Goal: Information Seeking & Learning: Learn about a topic

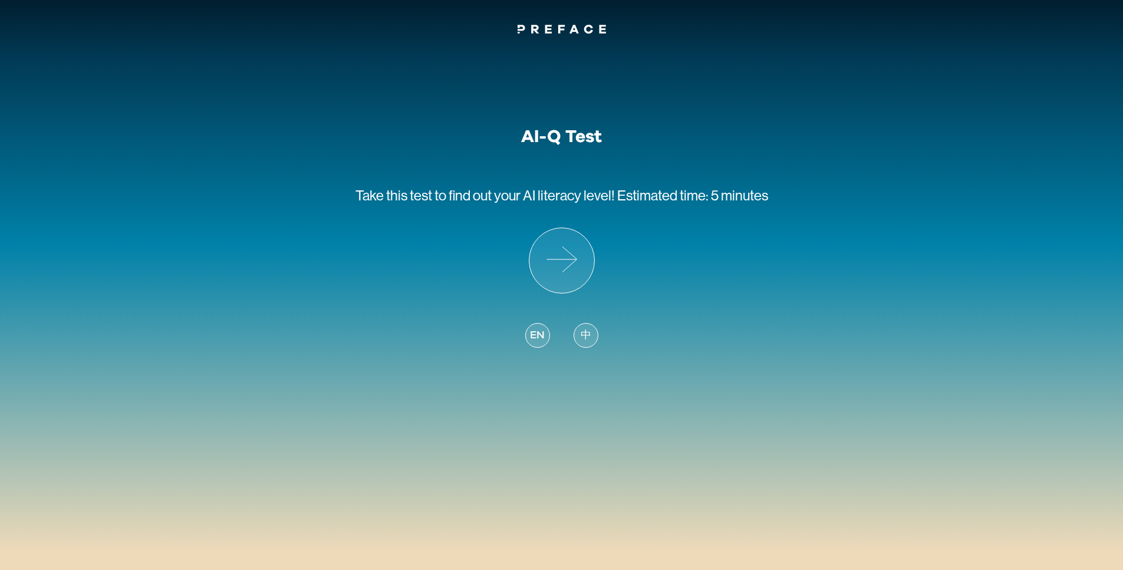
click at [705, 192] on span "Estimated time: 5 minutes" at bounding box center [692, 195] width 151 height 16
click at [571, 269] on icon at bounding box center [561, 260] width 65 height 65
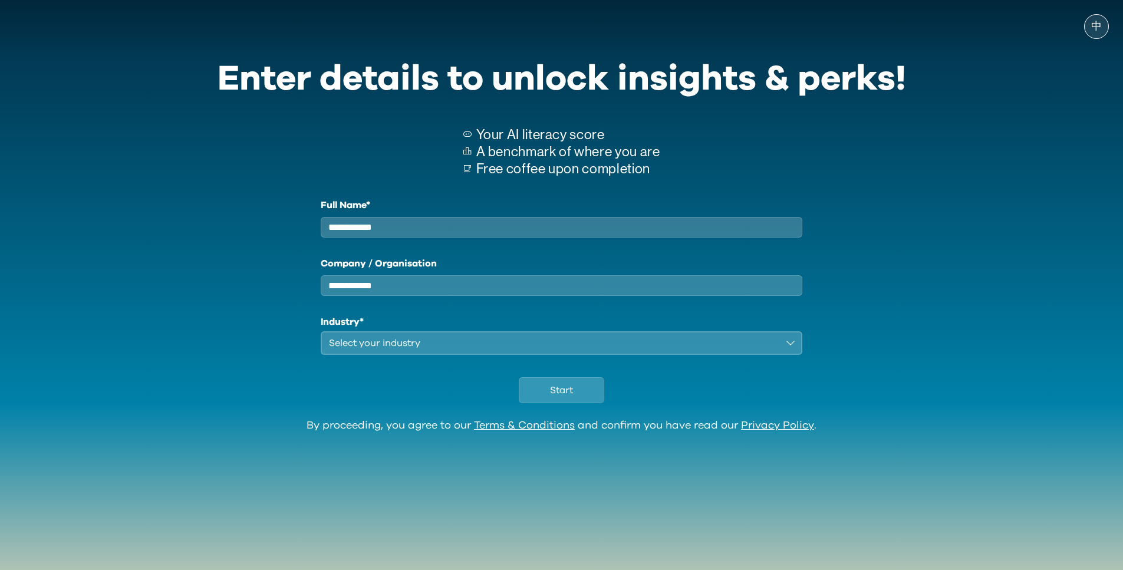
click at [522, 224] on input "Full Name*" at bounding box center [562, 227] width 482 height 21
type input "**********"
type input "******"
click at [455, 355] on button "Select your industry" at bounding box center [562, 343] width 482 height 24
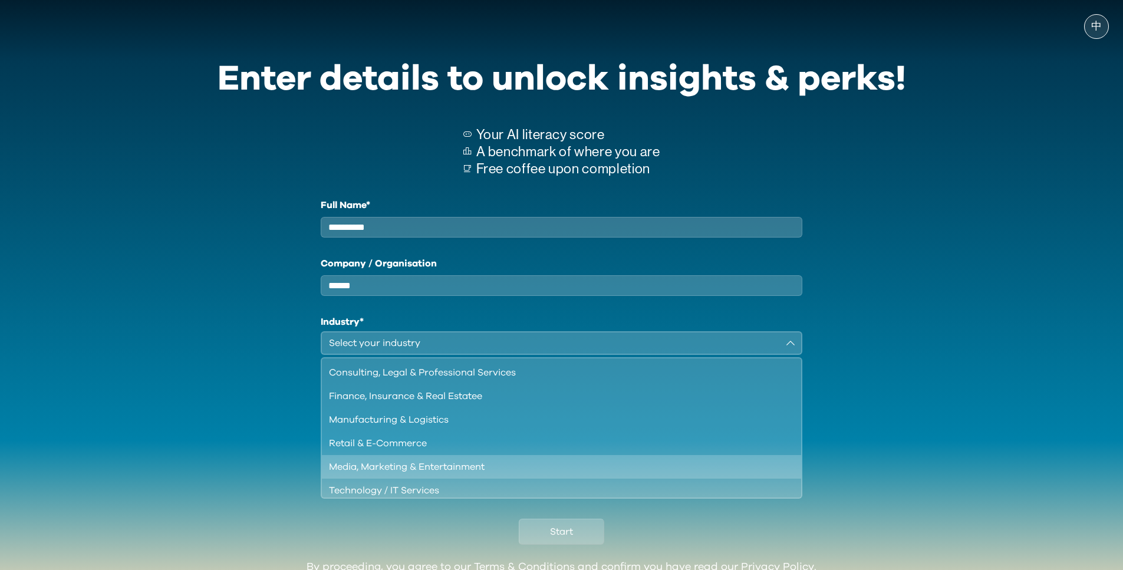
click at [438, 474] on div "Media, Marketing & Entertainment" at bounding box center [555, 467] width 452 height 14
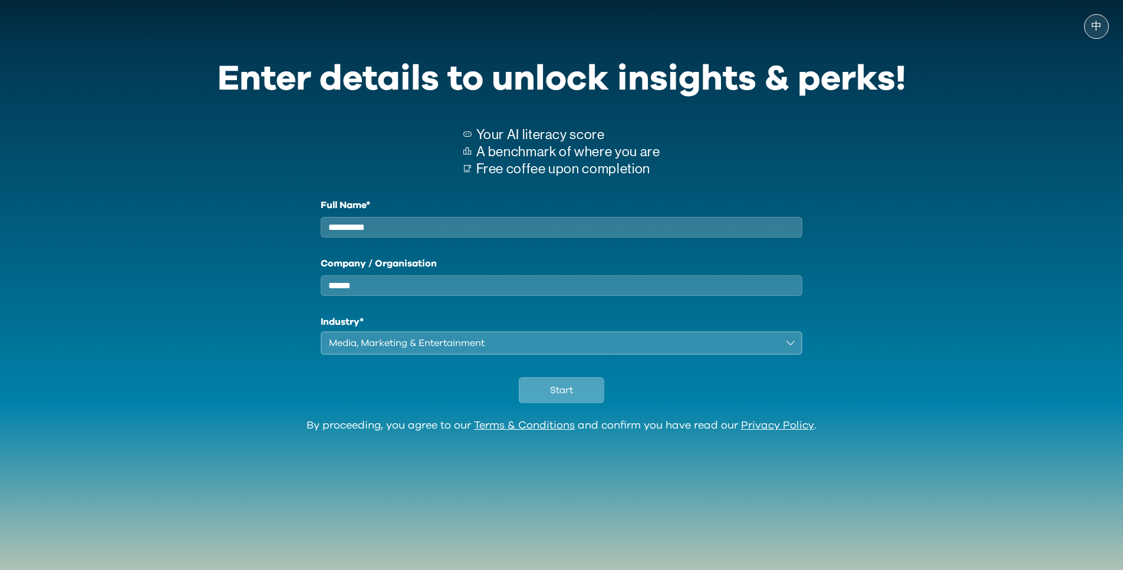
click at [580, 394] on button "Start" at bounding box center [561, 390] width 85 height 26
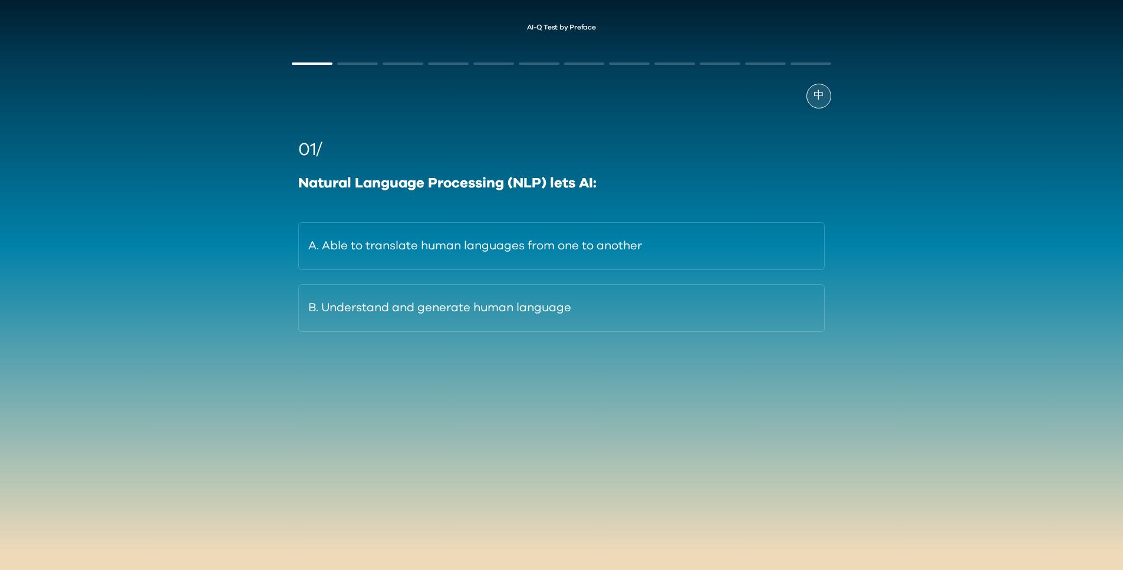
click at [818, 90] on span "中" at bounding box center [819, 96] width 11 height 16
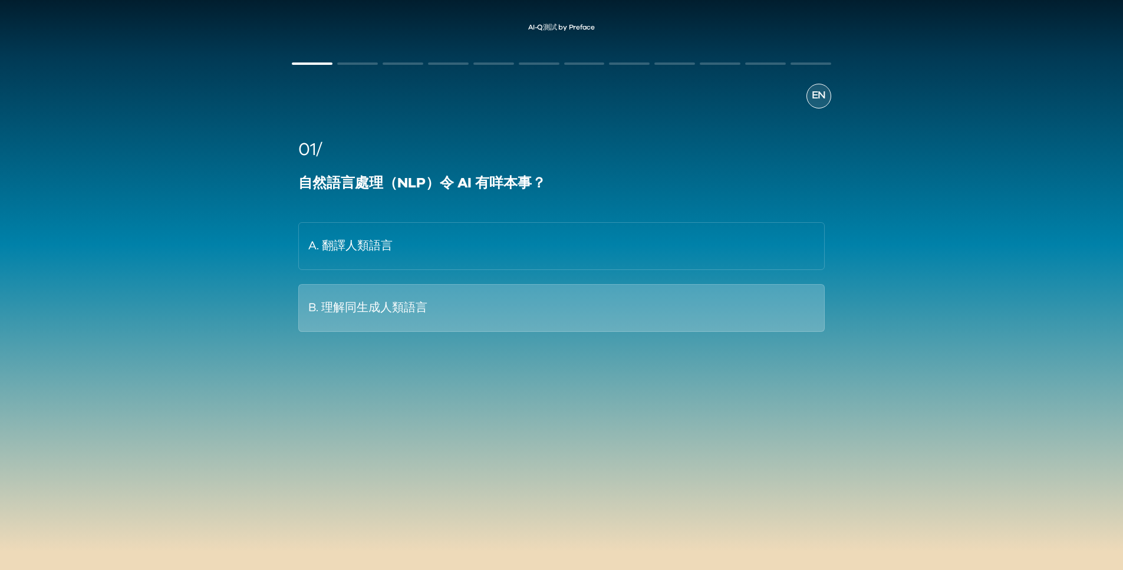
click at [439, 298] on button "B. 理解同生成人類語言" at bounding box center [561, 308] width 526 height 48
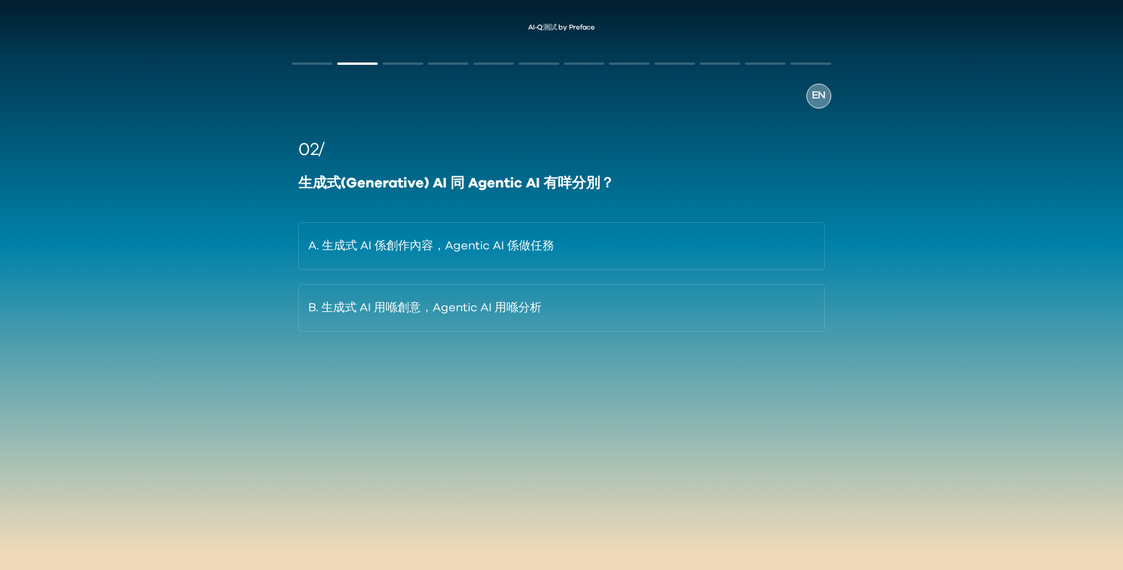
click at [818, 96] on span "EN" at bounding box center [819, 96] width 14 height 16
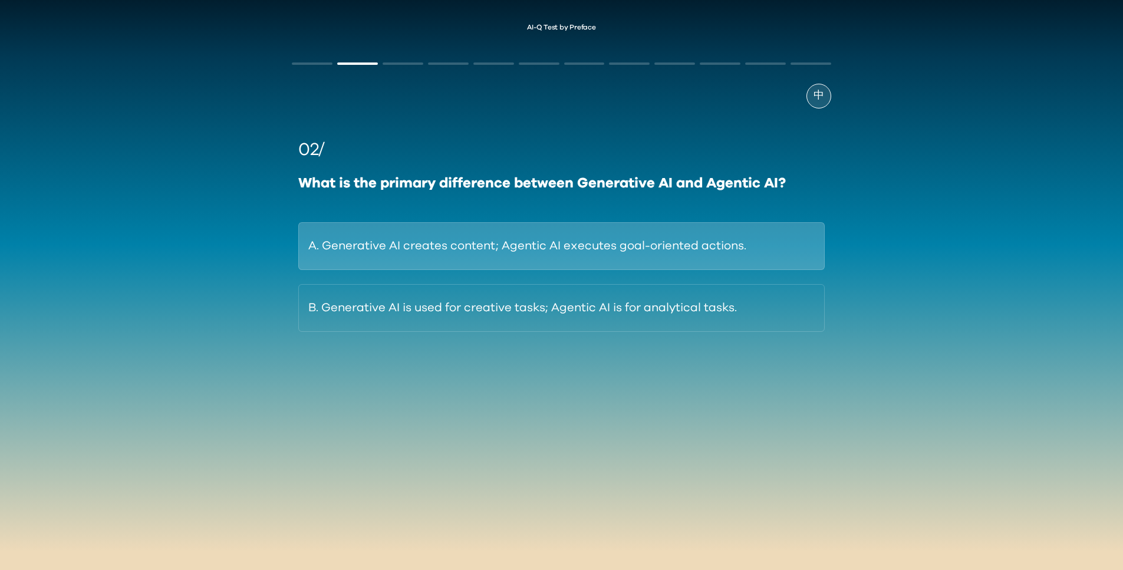
click at [669, 254] on button "A. Generative AI creates content; Agentic AI executes goal-oriented actions." at bounding box center [561, 246] width 526 height 48
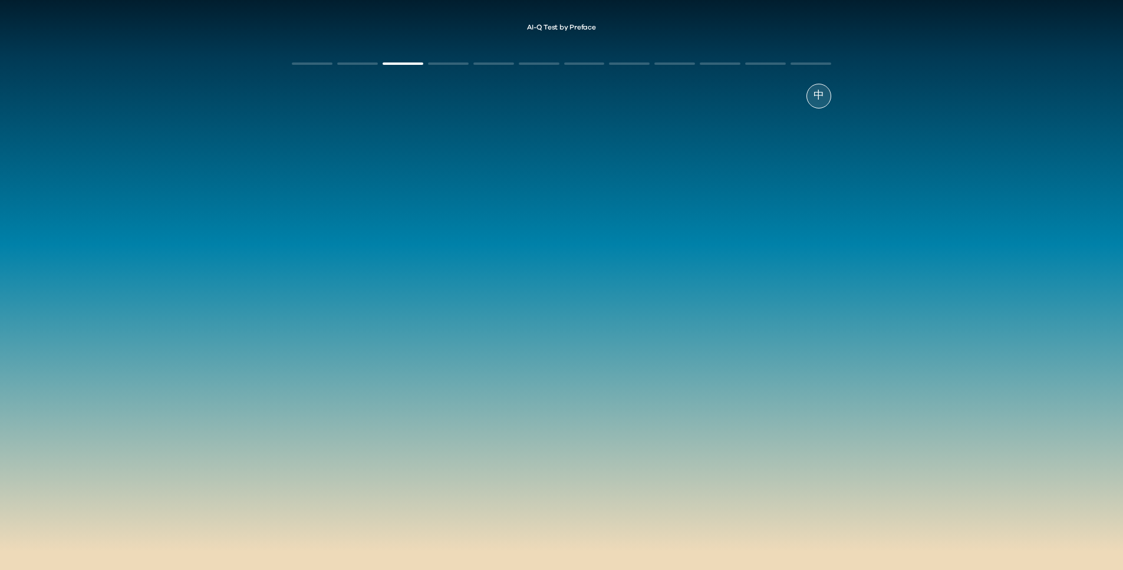
click at [623, 206] on div at bounding box center [561, 240] width 539 height 265
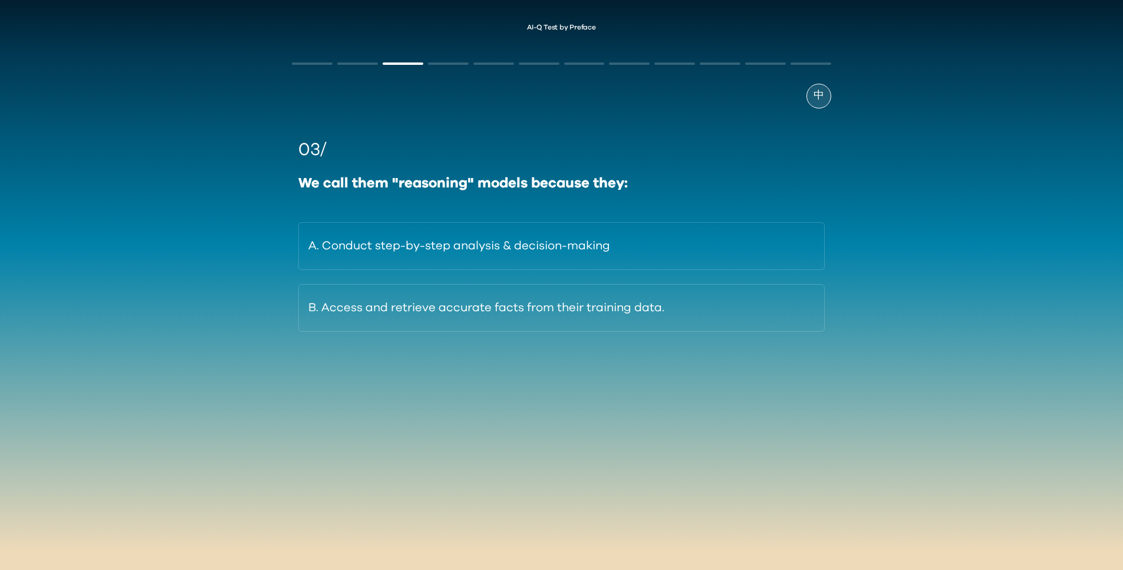
click at [822, 91] on span "中" at bounding box center [819, 96] width 11 height 16
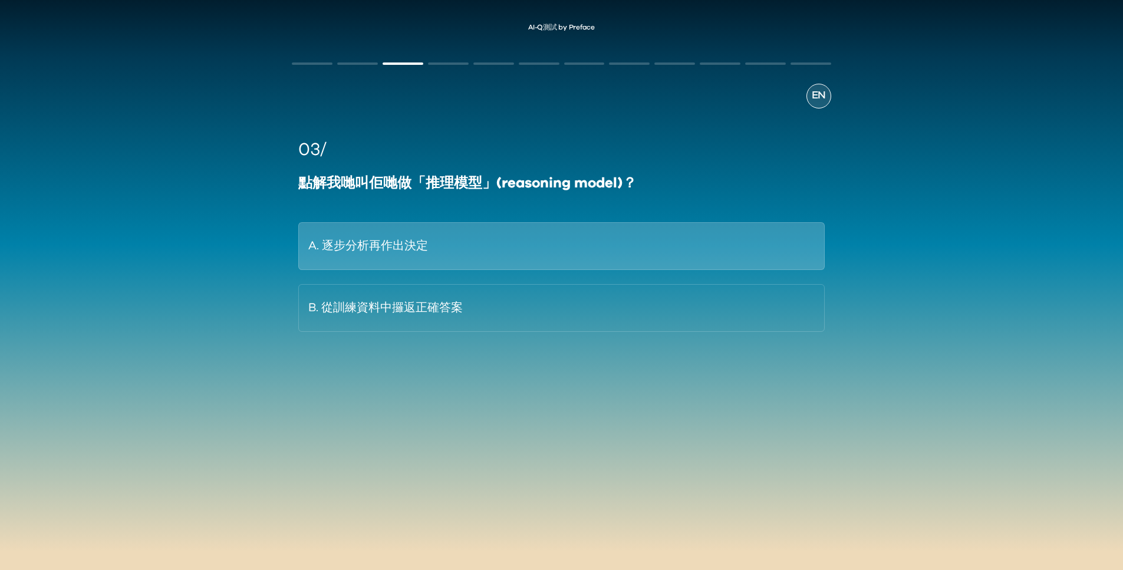
click at [494, 244] on button "A. 逐步分析再作出決定" at bounding box center [561, 246] width 526 height 48
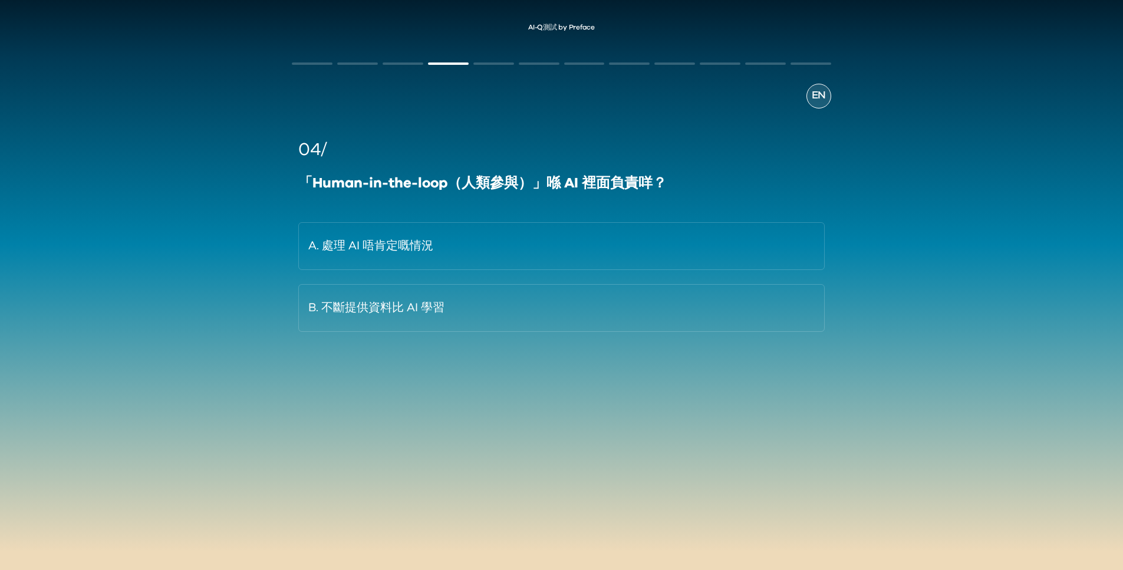
click at [822, 96] on span "EN" at bounding box center [819, 96] width 14 height 16
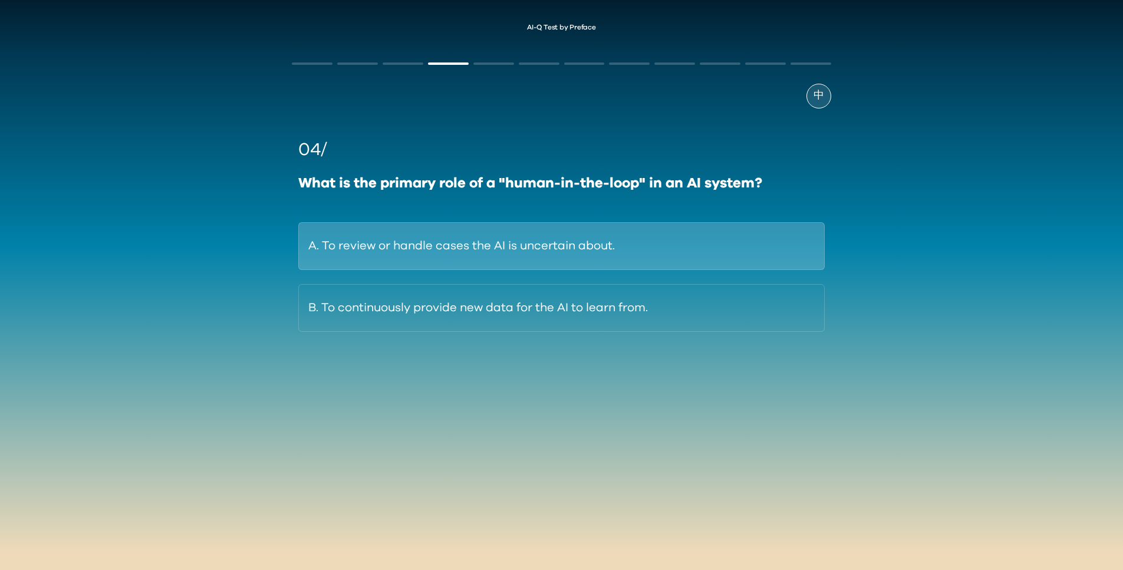
click at [626, 249] on button "A. To review or handle cases the AI is uncertain about." at bounding box center [561, 246] width 526 height 48
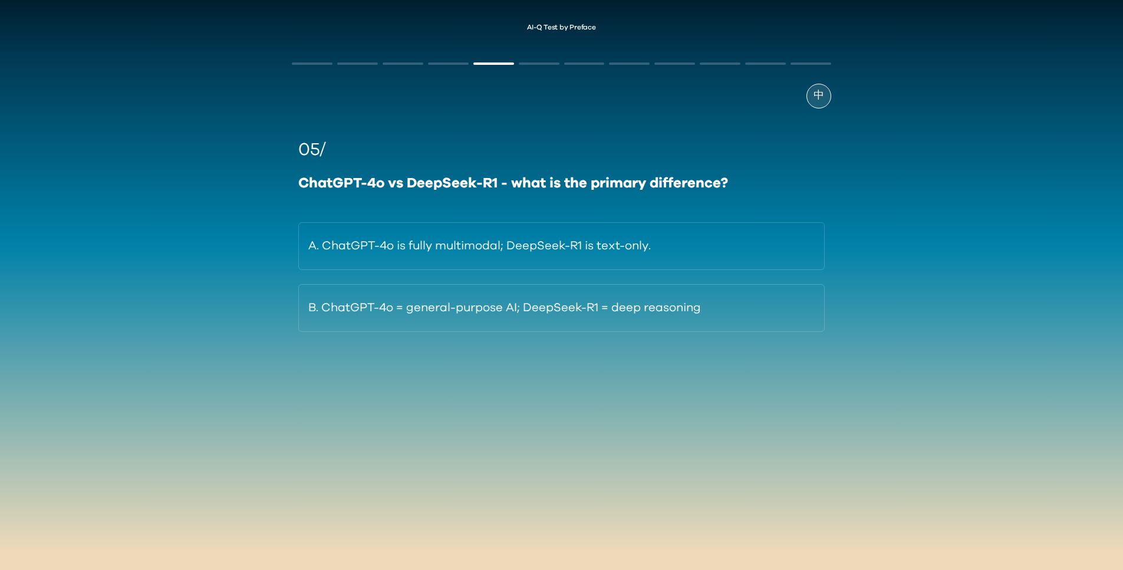
click at [812, 98] on div "中" at bounding box center [819, 96] width 25 height 25
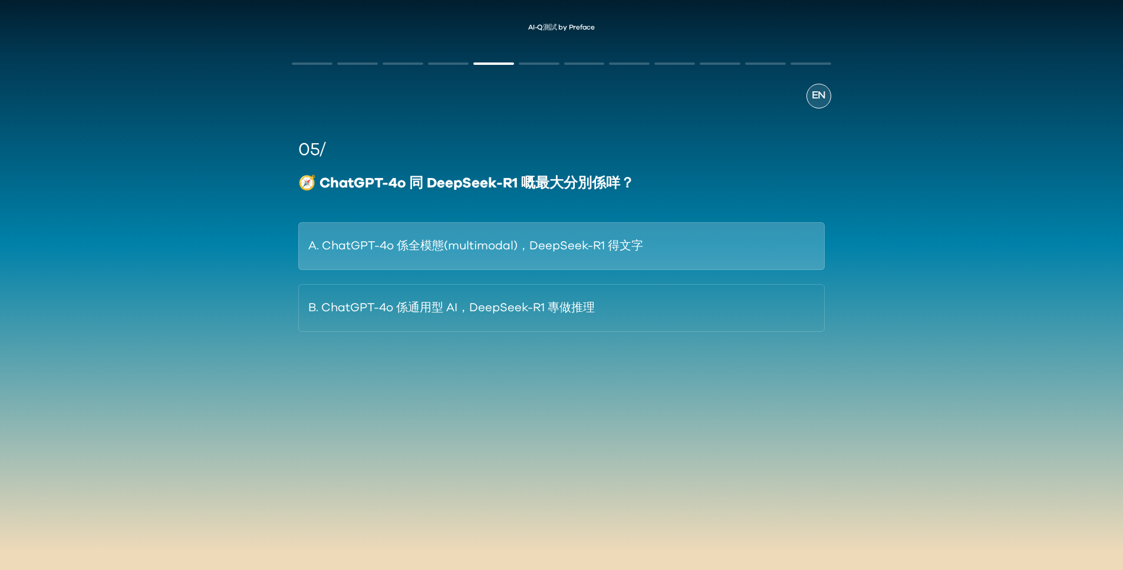
click at [552, 249] on button "A. ChatGPT-4o 係全模態(multimodal)，DeepSeek-R1 得文字" at bounding box center [561, 246] width 526 height 48
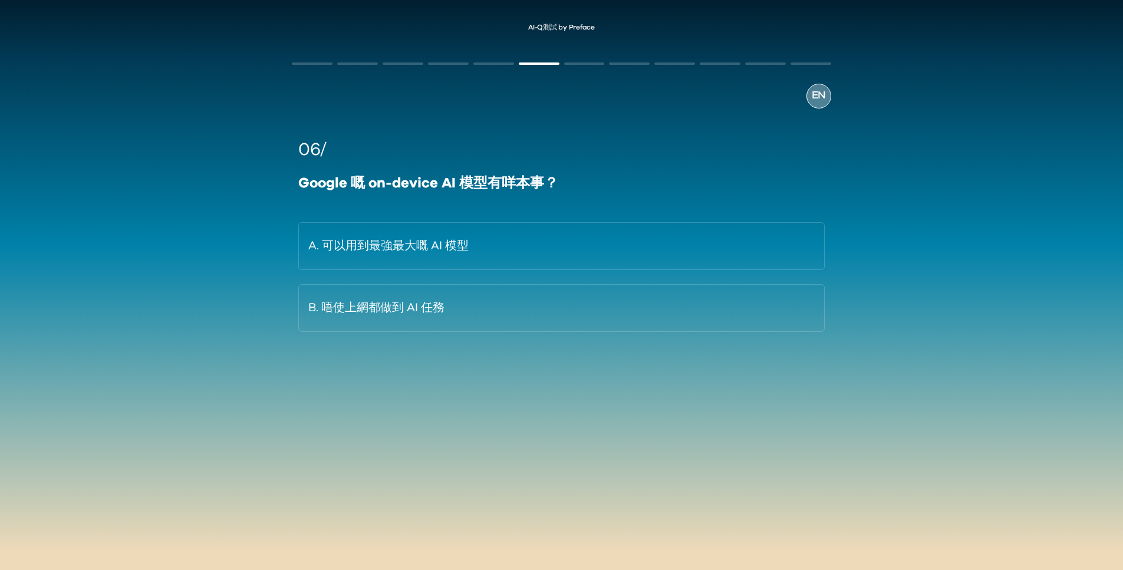
click at [824, 97] on span "EN" at bounding box center [819, 96] width 14 height 16
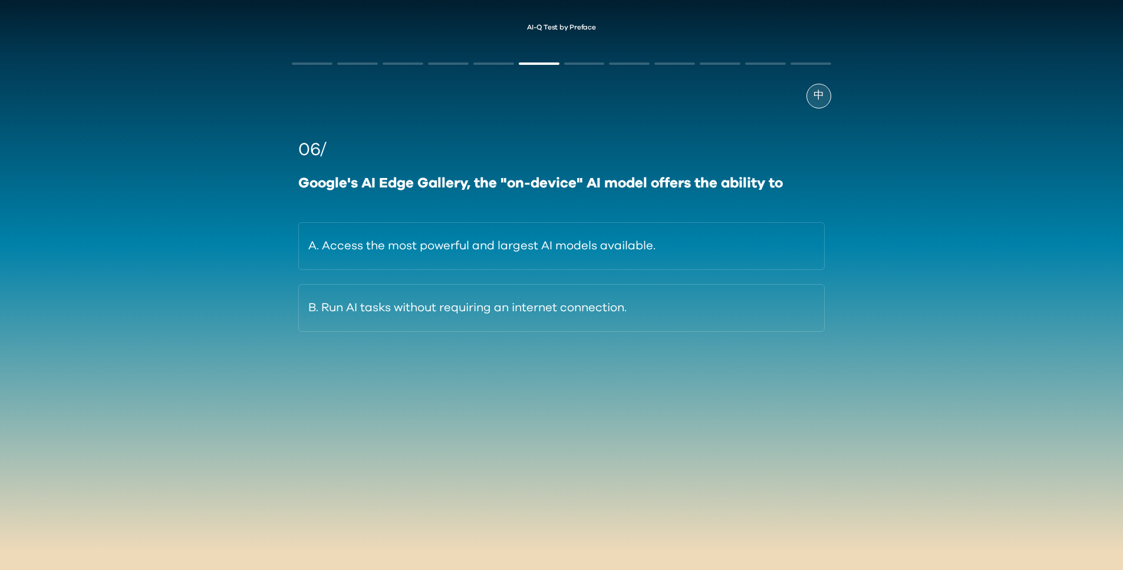
click at [823, 97] on div "中" at bounding box center [819, 96] width 25 height 25
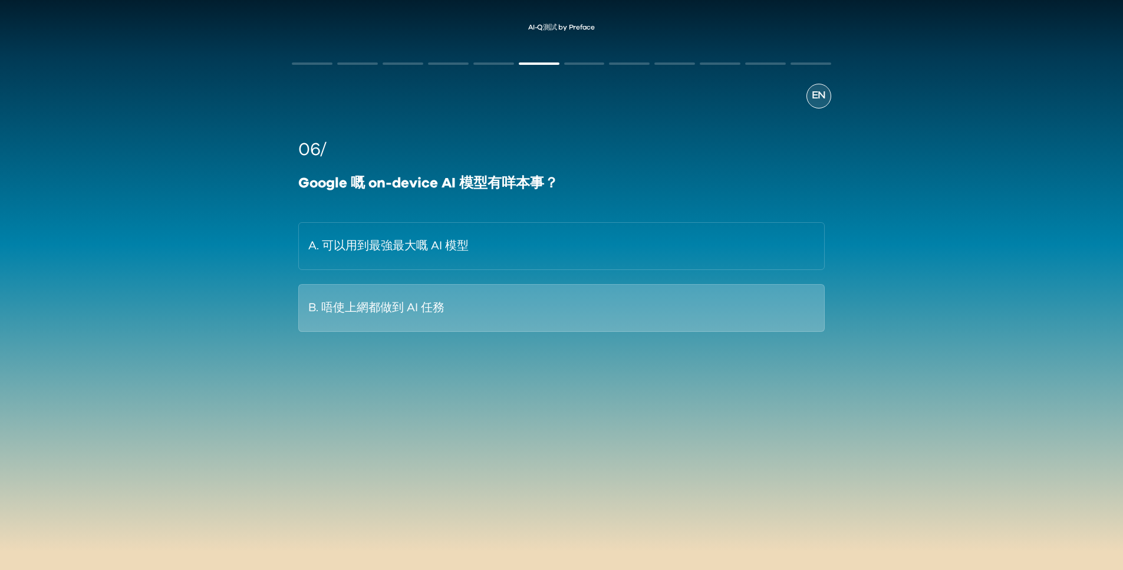
click at [501, 291] on button "B. 唔使上網都做到 AI 任務" at bounding box center [561, 308] width 526 height 48
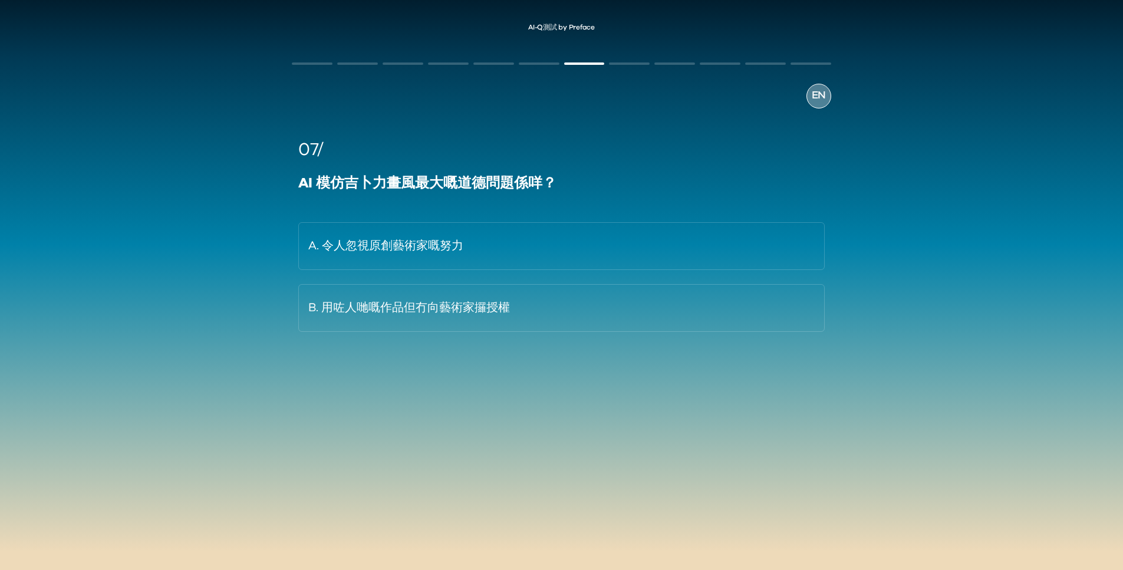
click at [823, 98] on span "EN" at bounding box center [819, 96] width 14 height 16
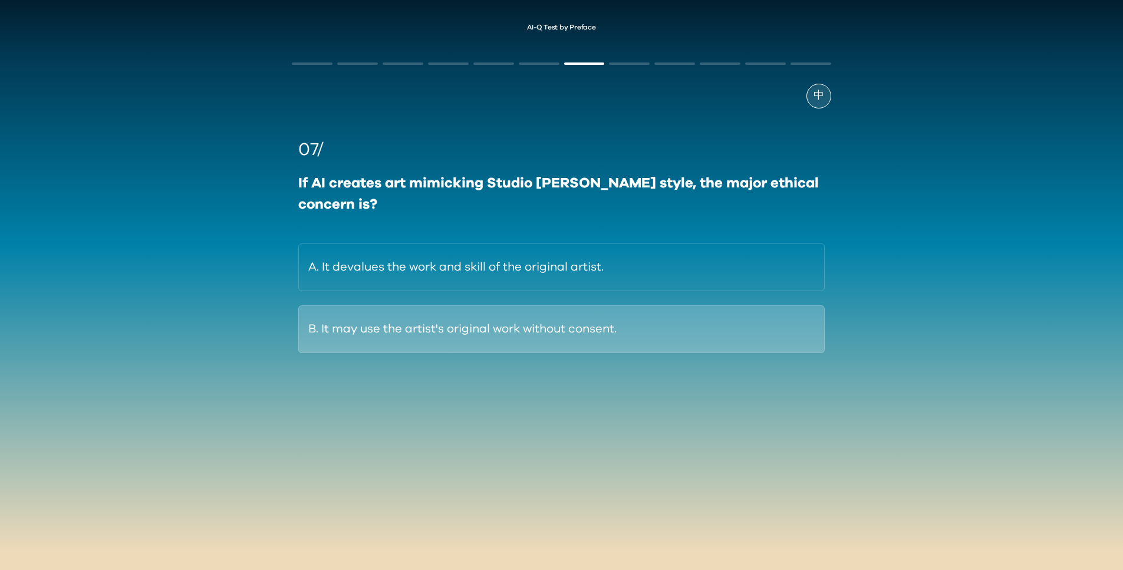
click at [680, 335] on button "B. It may use the artist's original work without consent." at bounding box center [561, 329] width 526 height 48
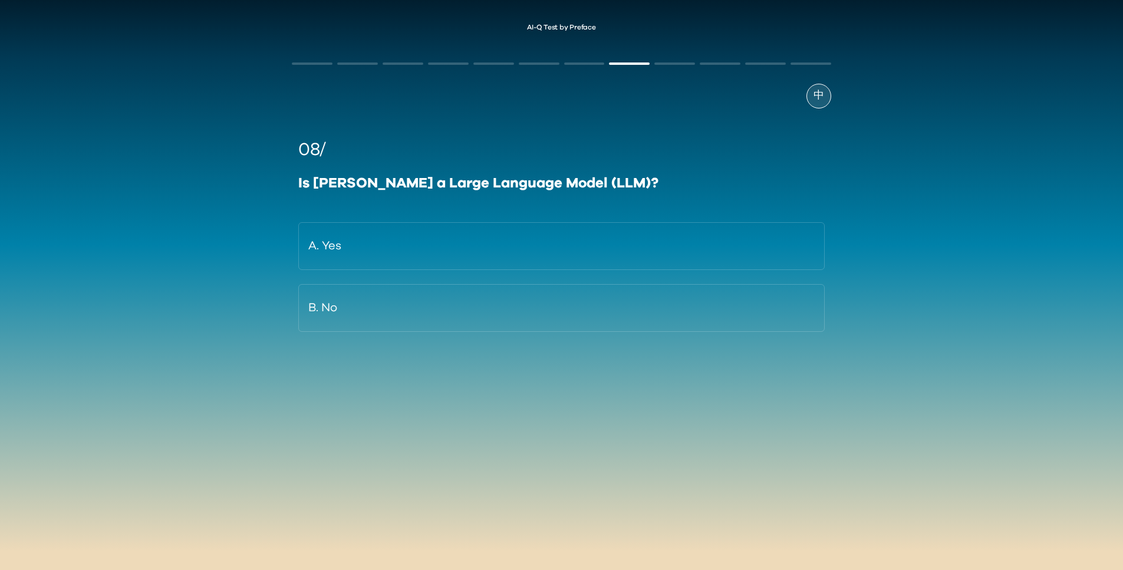
click at [827, 96] on div "中" at bounding box center [819, 96] width 25 height 25
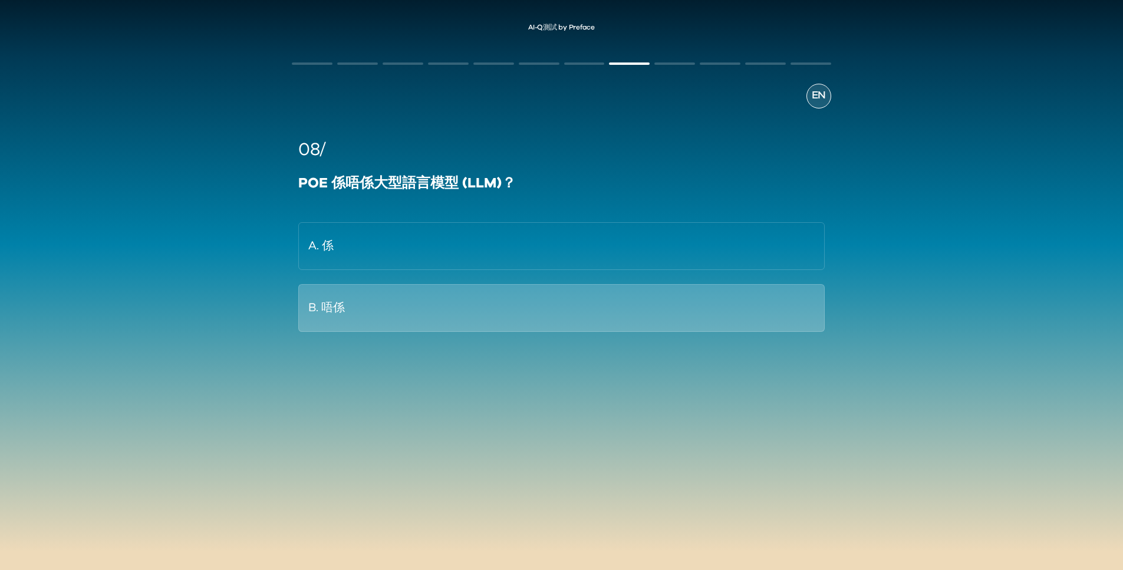
click at [656, 303] on button "B. 唔係" at bounding box center [561, 308] width 526 height 48
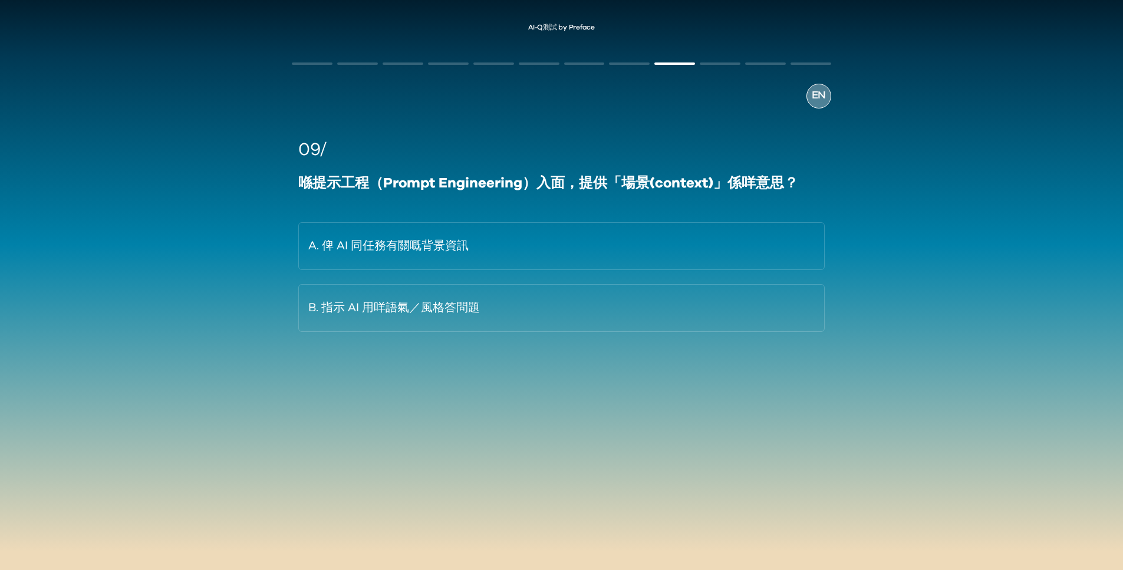
click at [821, 98] on span "EN" at bounding box center [819, 96] width 14 height 16
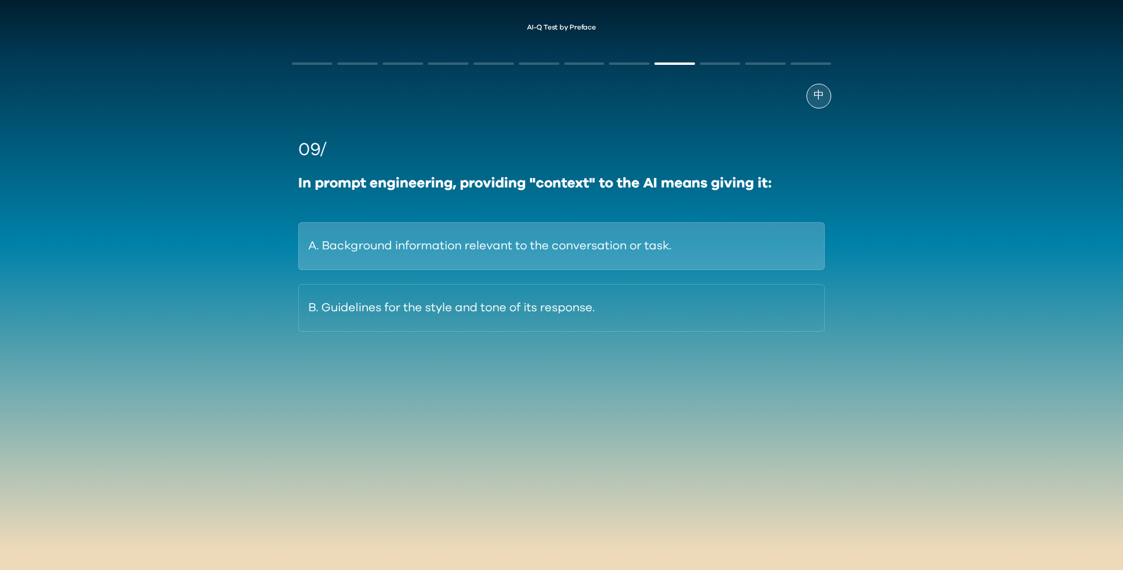
click at [637, 245] on button "A. Background information relevant to the conversation or task." at bounding box center [561, 246] width 526 height 48
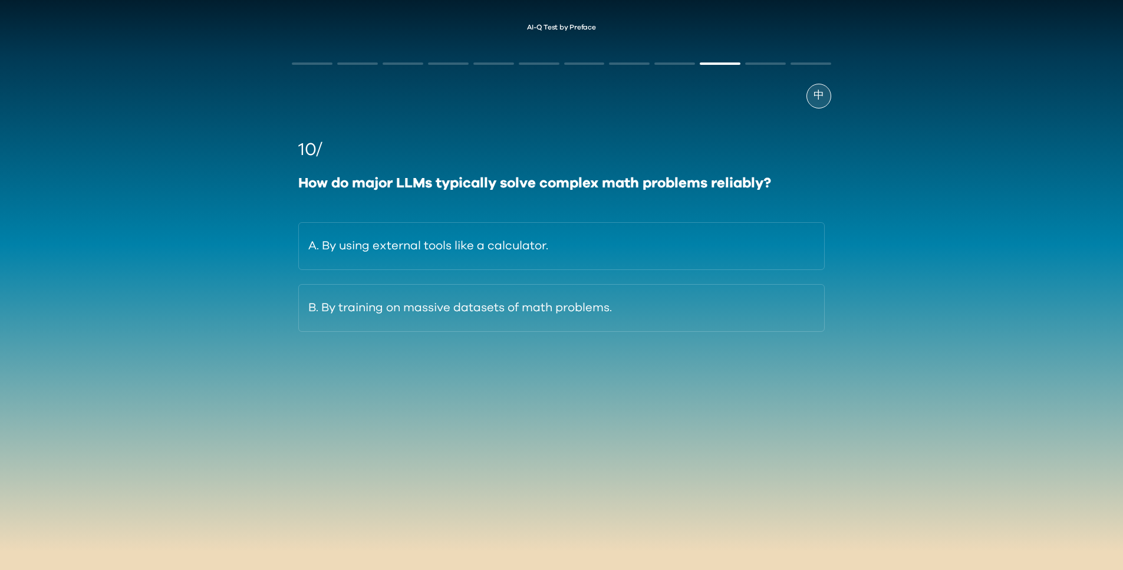
click at [817, 98] on span "中" at bounding box center [819, 96] width 11 height 16
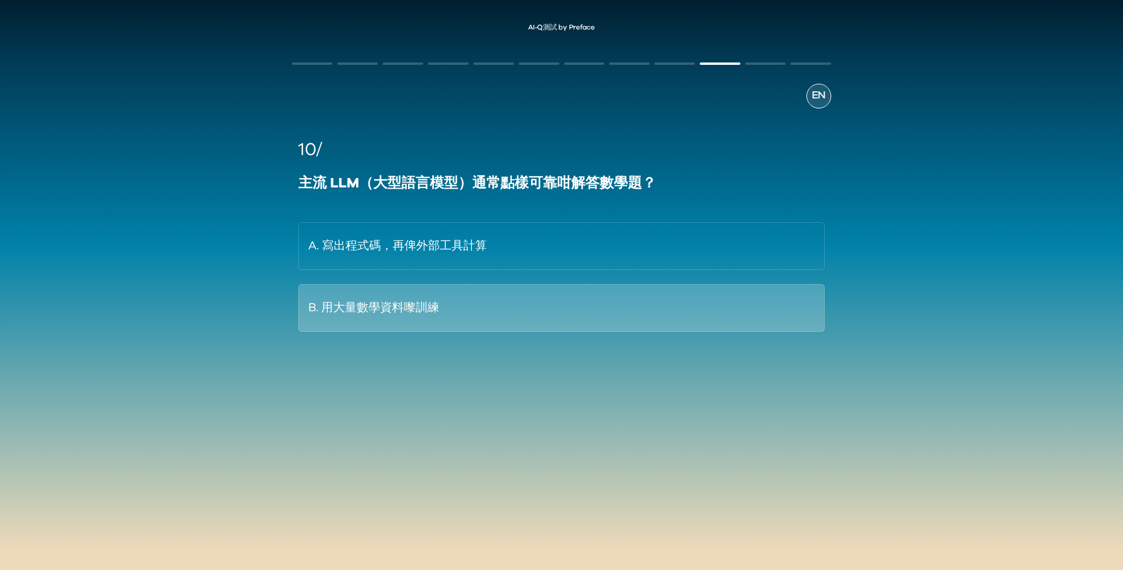
click at [562, 304] on button "B. 用大量數學資料嚟訓練" at bounding box center [561, 308] width 526 height 48
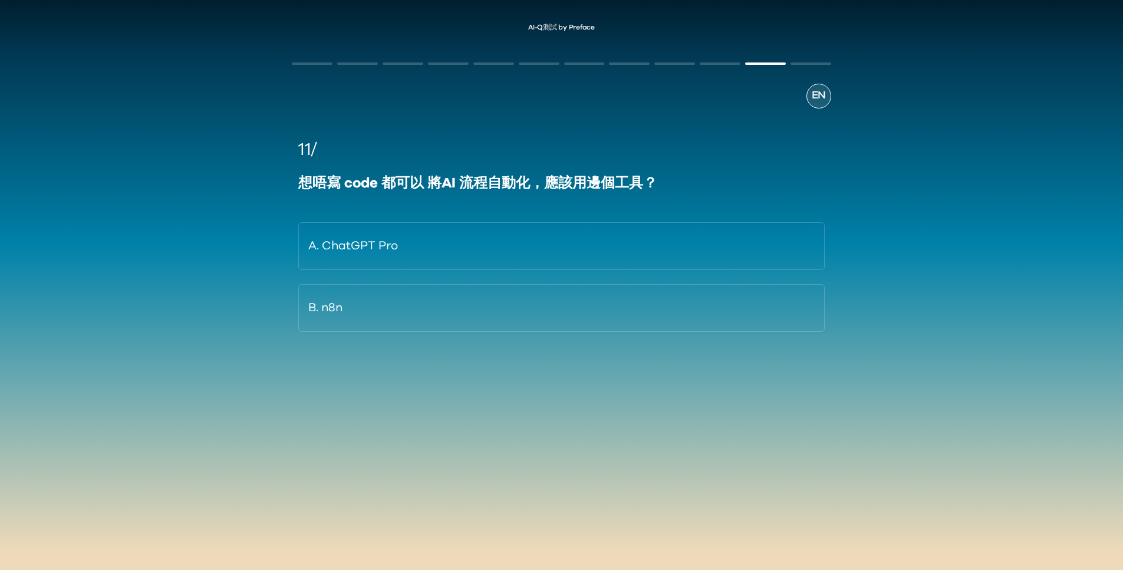
click at [824, 96] on span "EN" at bounding box center [819, 96] width 14 height 16
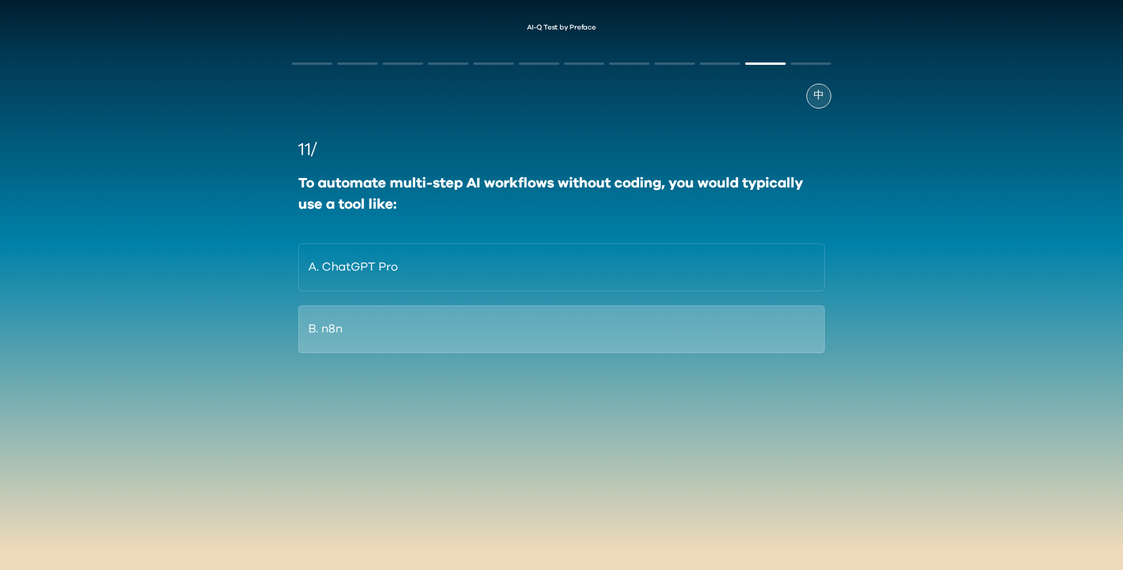
click at [547, 335] on button "B. n8n" at bounding box center [561, 329] width 526 height 48
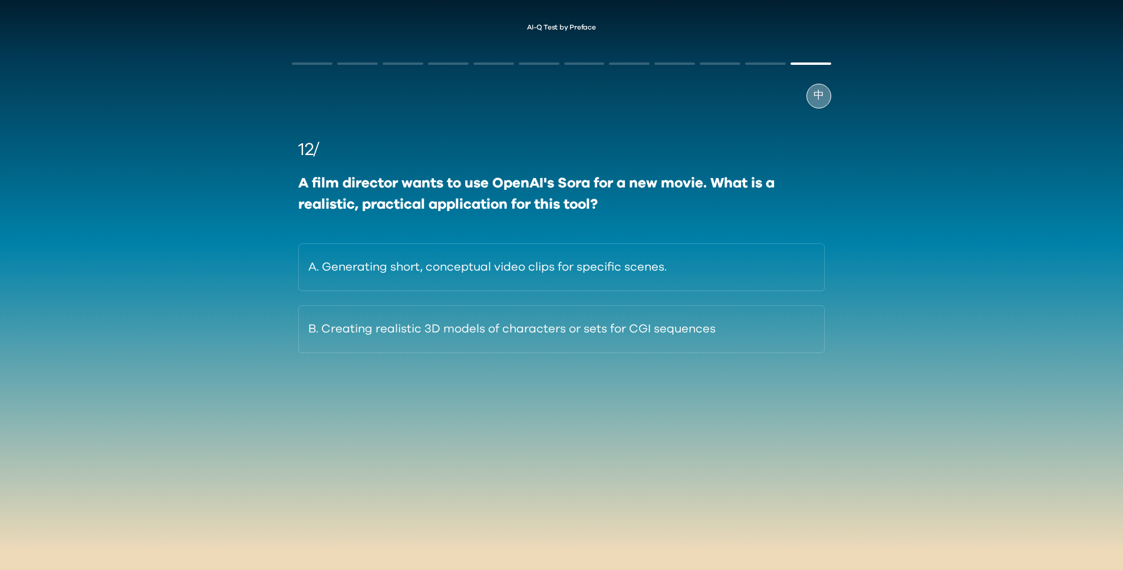
click at [819, 93] on span "中" at bounding box center [819, 96] width 11 height 16
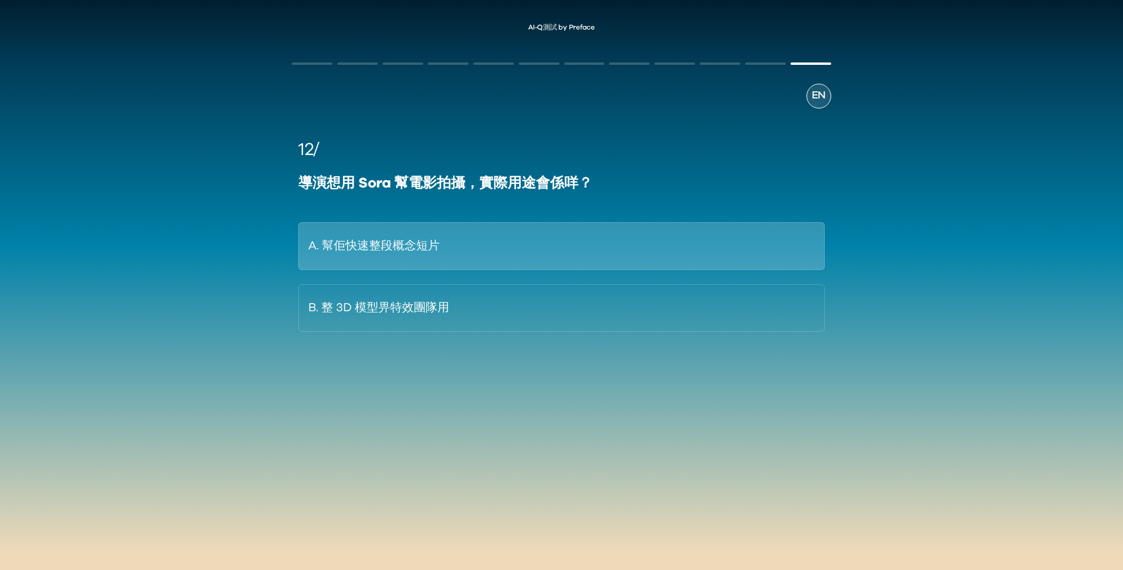
click at [461, 235] on button "A. 幫佢快速整段概念短片" at bounding box center [561, 246] width 526 height 48
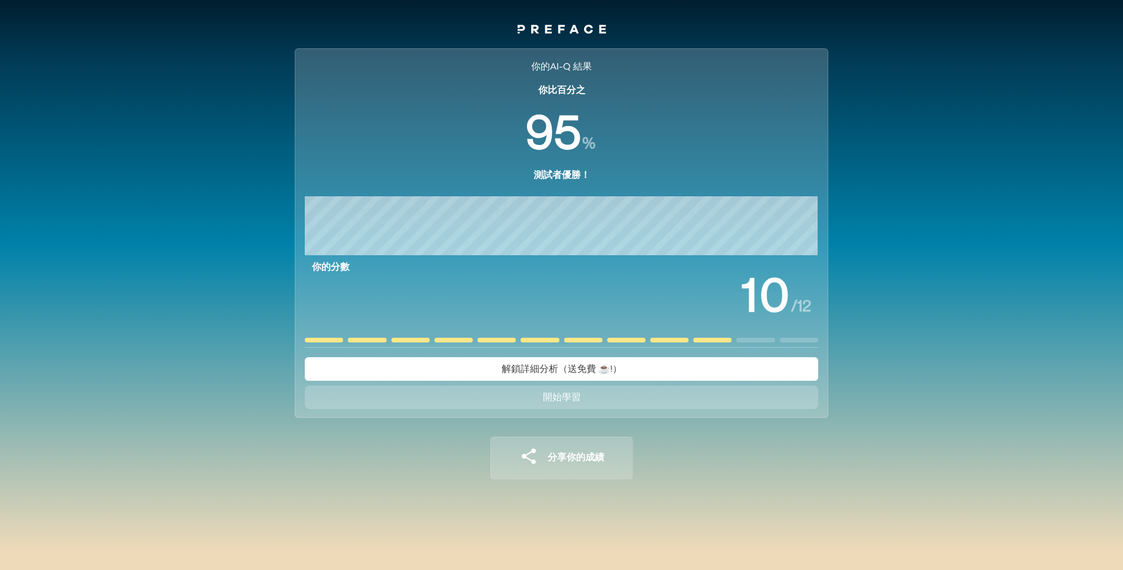
click at [595, 372] on span "解鎖詳細分析（送免費 ☕️!）" at bounding box center [562, 368] width 120 height 9
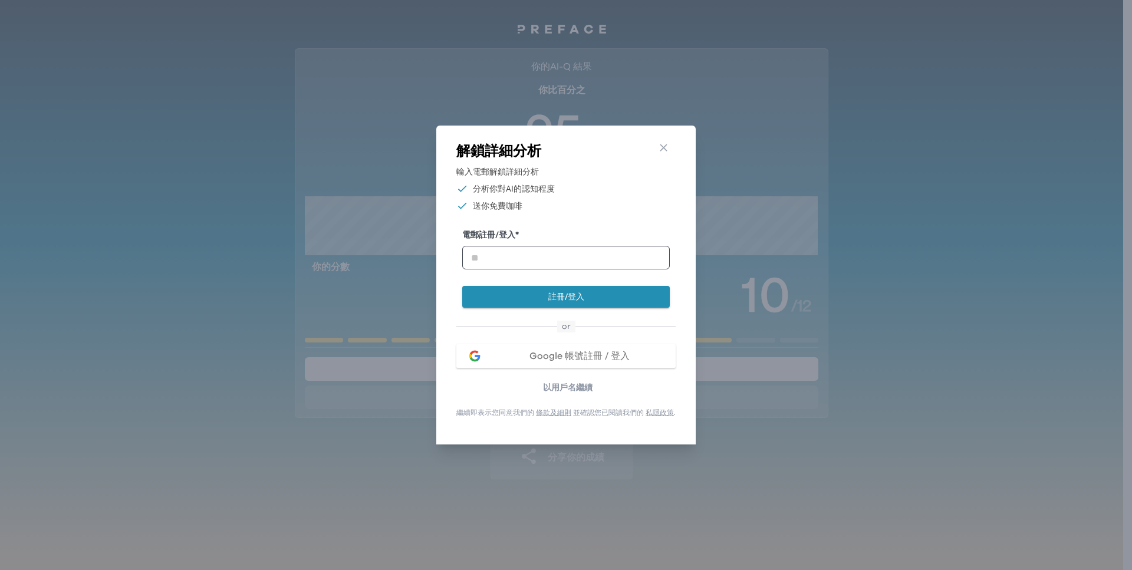
click at [862, 186] on div "Go Back Close 解鎖詳細分析 輸入電郵解鎖詳細分析 分析你對AI的認知程度 送你免費咖啡 電郵註冊/登入 * 註冊/登入 or Google 帳號…" at bounding box center [566, 285] width 1132 height 570
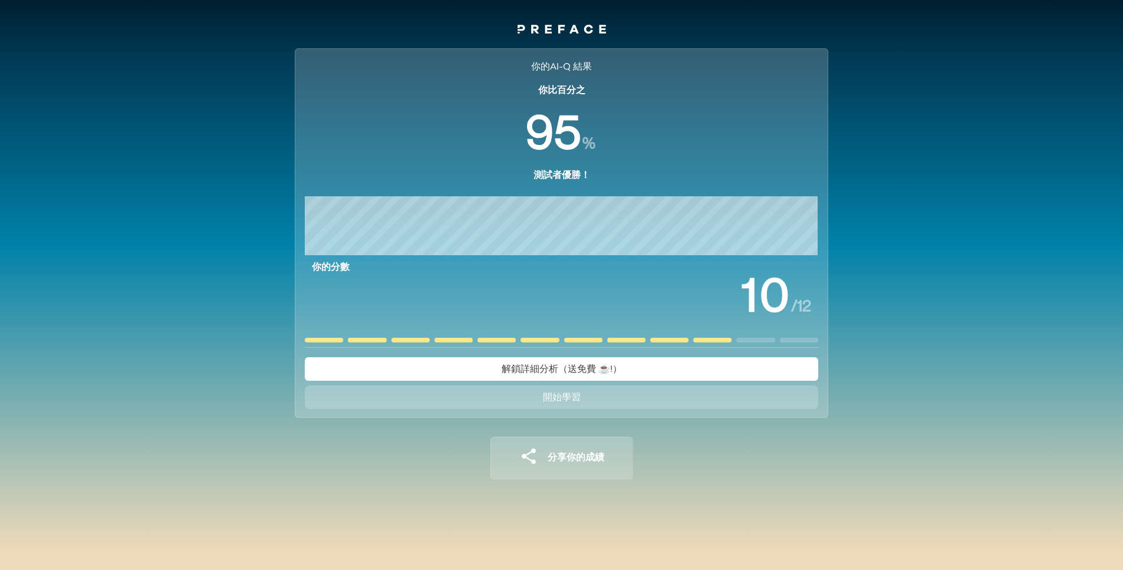
click at [574, 401] on span "開始學習" at bounding box center [562, 397] width 38 height 9
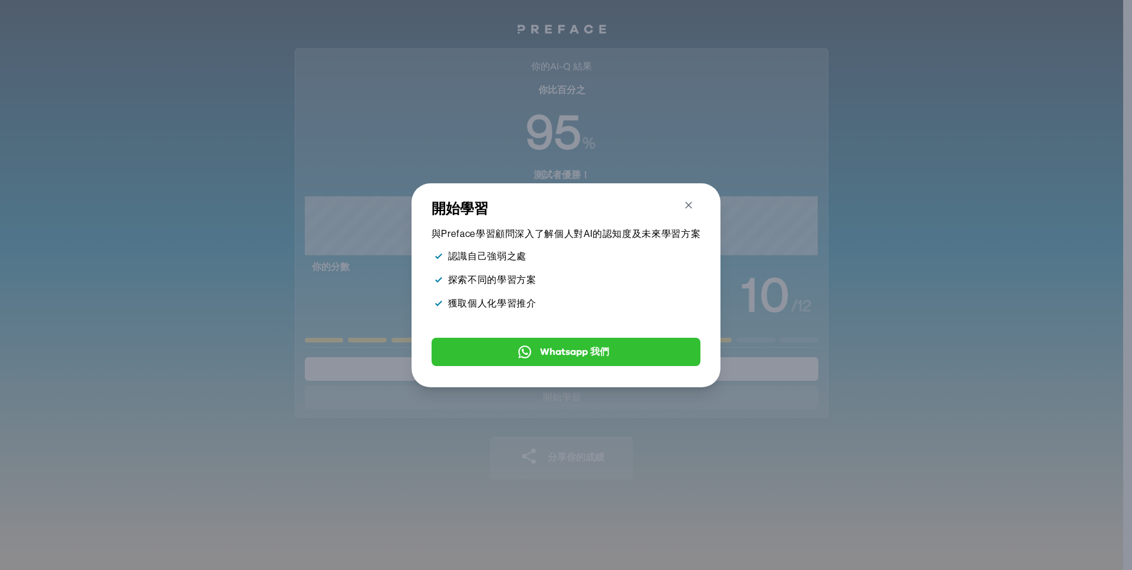
click at [692, 202] on icon "button" at bounding box center [688, 205] width 7 height 7
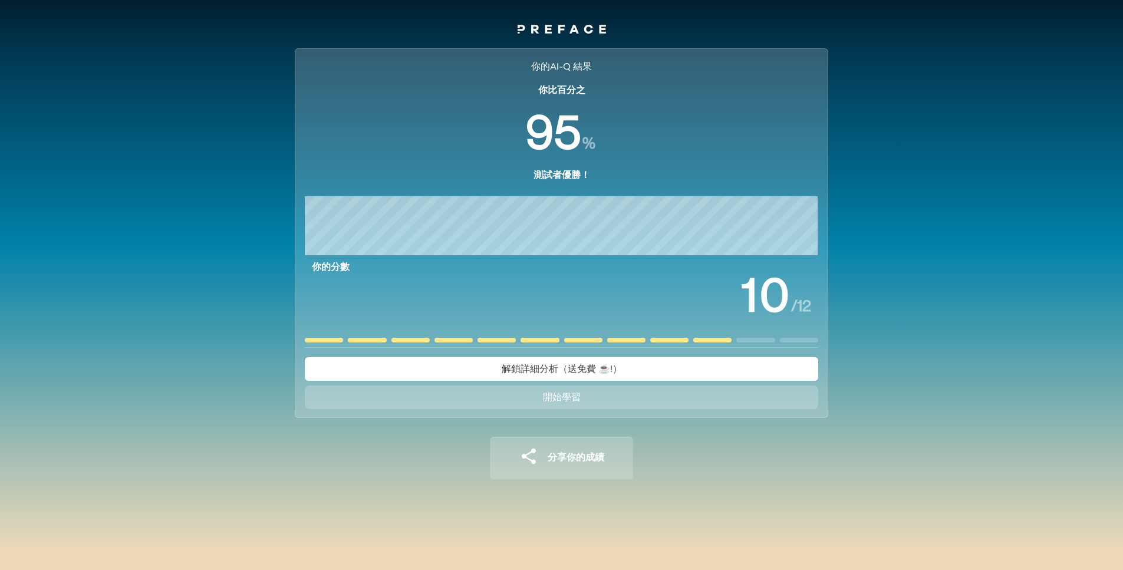
click at [565, 459] on span "分享你的成績" at bounding box center [576, 457] width 57 height 9
drag, startPoint x: 697, startPoint y: 449, endPoint x: 752, endPoint y: 465, distance: 57.1
click at [691, 474] on div "你的AI-Q 結果 你比百分之 % 測試者優勝！ 你的分數 / 12 解鎖詳細分析（送免費 ☕️!） 開始學習 分享你的成績 你的AI-Q 結果 你比百分之 …" at bounding box center [562, 273] width 562 height 470
click at [767, 463] on div "你的AI-Q 結果 你比百分之 % 測試者優勝！ 你的分數 / 12 解鎖詳細分析（送免費 ☕️!） 開始學習 分享你的成績 你的AI-Q 結果 你比百分之 …" at bounding box center [562, 273] width 562 height 470
click at [591, 460] on span "分享你的成績" at bounding box center [576, 457] width 57 height 9
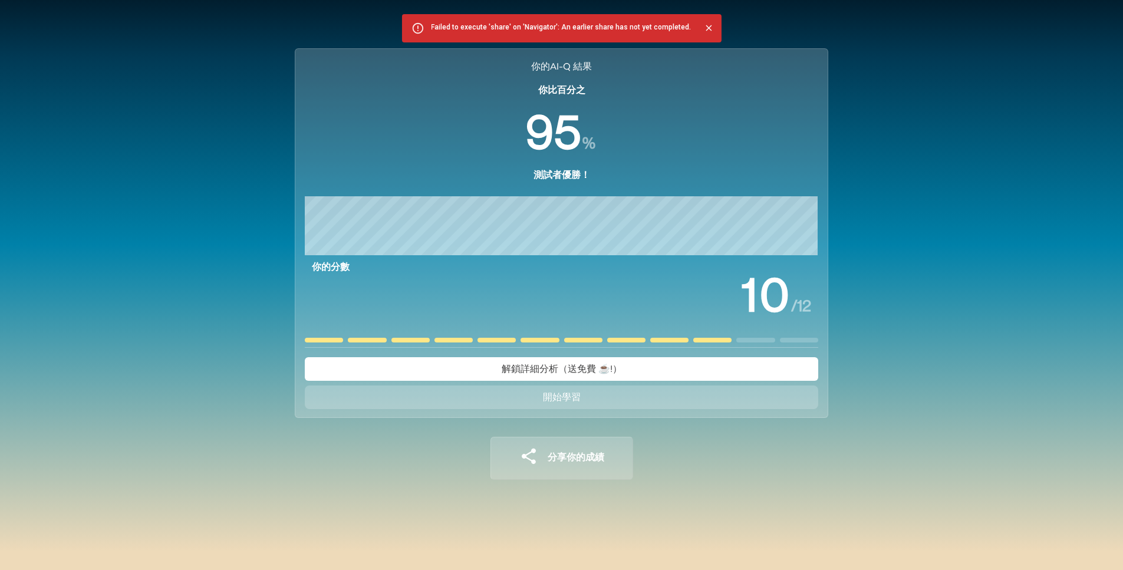
click at [591, 460] on span "分享你的成績" at bounding box center [576, 457] width 57 height 9
click at [897, 270] on div "你的AI-Q 結果 你比百分之 % 測試者優勝！ 你的分數 / 12 解鎖詳細分析（送免費 ☕️!） 開始學習 分享你的成績 你的AI-Q 結果 你比百分之 …" at bounding box center [561, 273] width 1123 height 470
